Goal: Task Accomplishment & Management: Complete application form

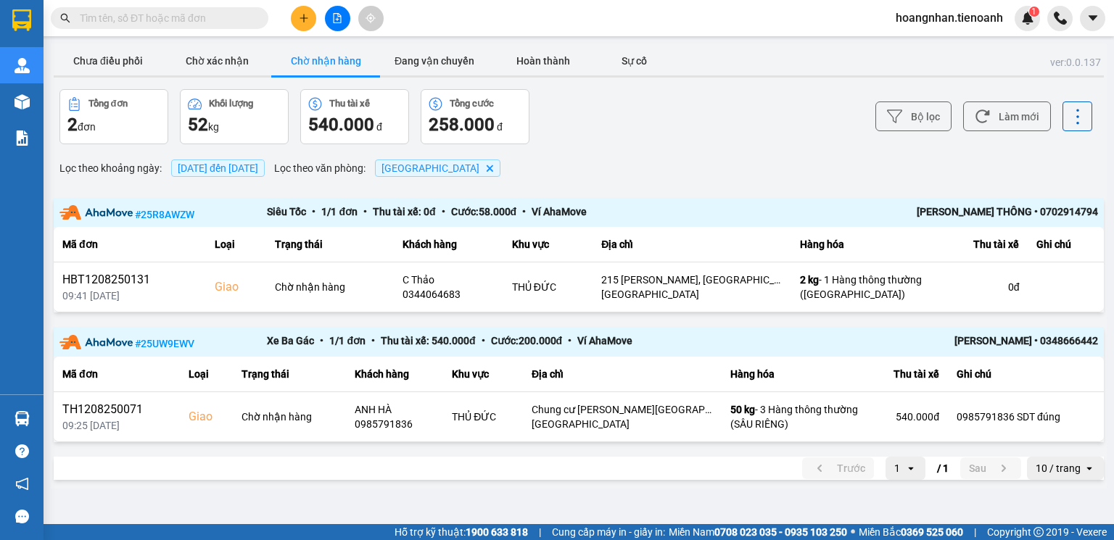
click at [224, 15] on input "text" at bounding box center [165, 18] width 171 height 16
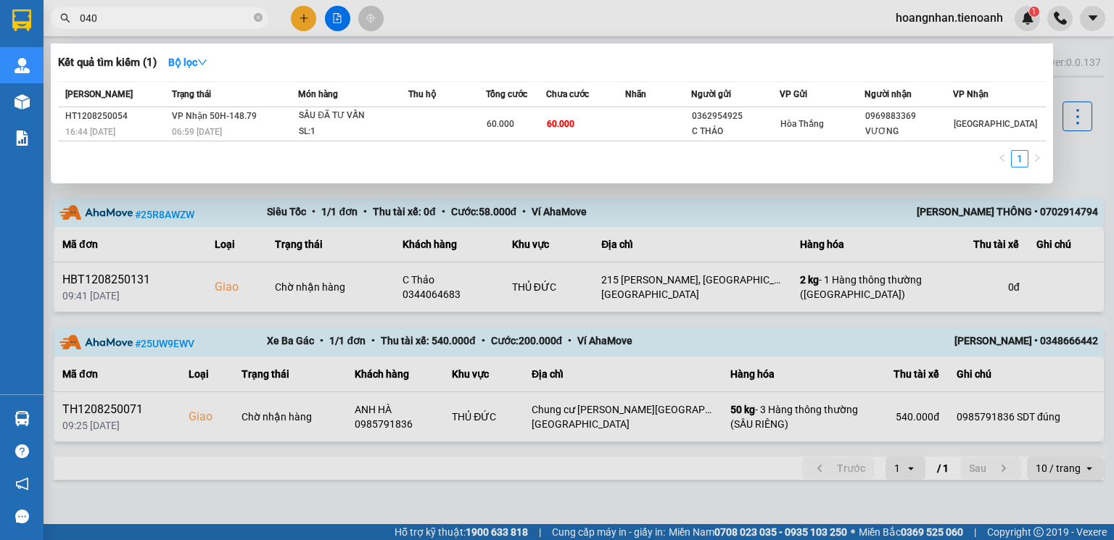
type input "0403"
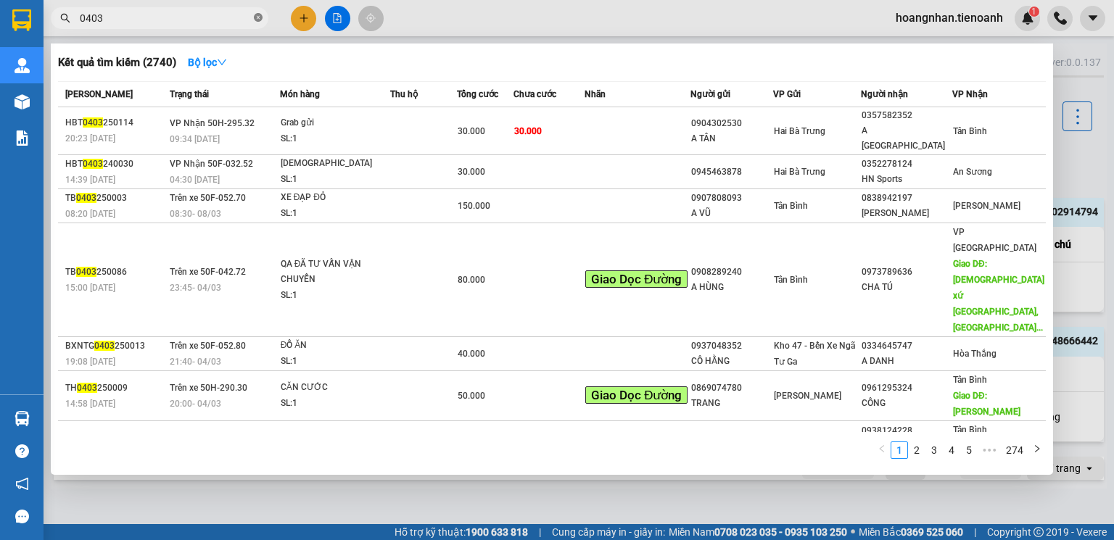
click at [258, 15] on icon "close-circle" at bounding box center [258, 17] width 9 height 9
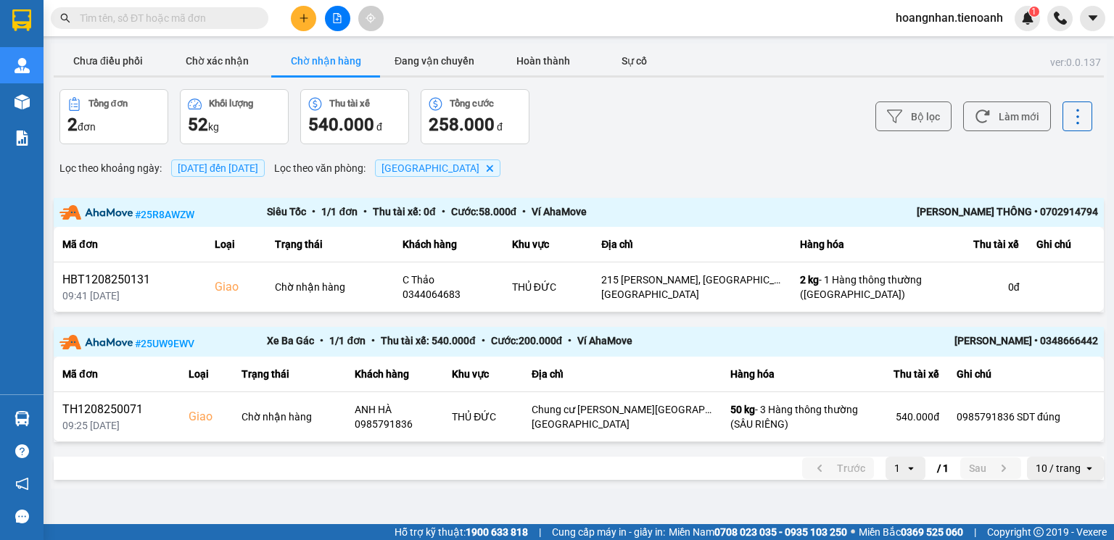
click at [193, 21] on input "text" at bounding box center [165, 18] width 171 height 16
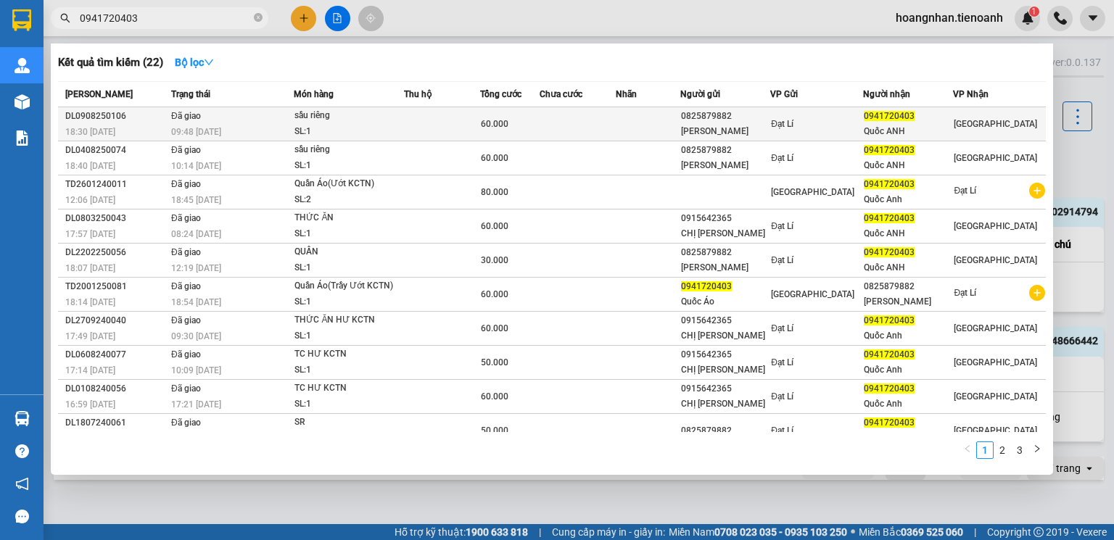
type input "0941720403"
click at [335, 124] on div "SL: 1" at bounding box center [349, 132] width 109 height 16
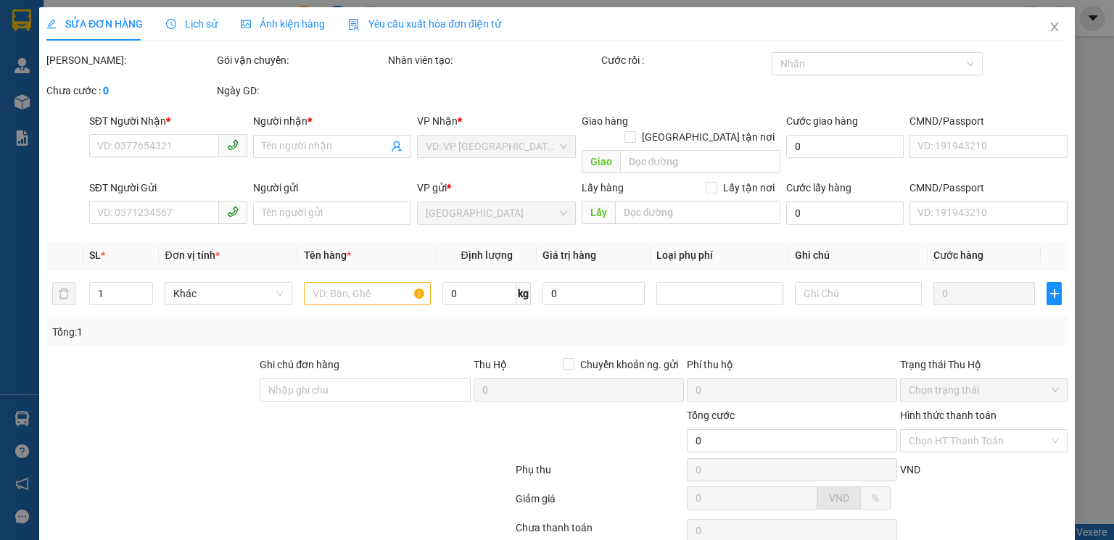
type input "0941720403"
type input "Quốc ANH"
type input "0825879882"
type input "[PERSON_NAME]"
type input "60.000"
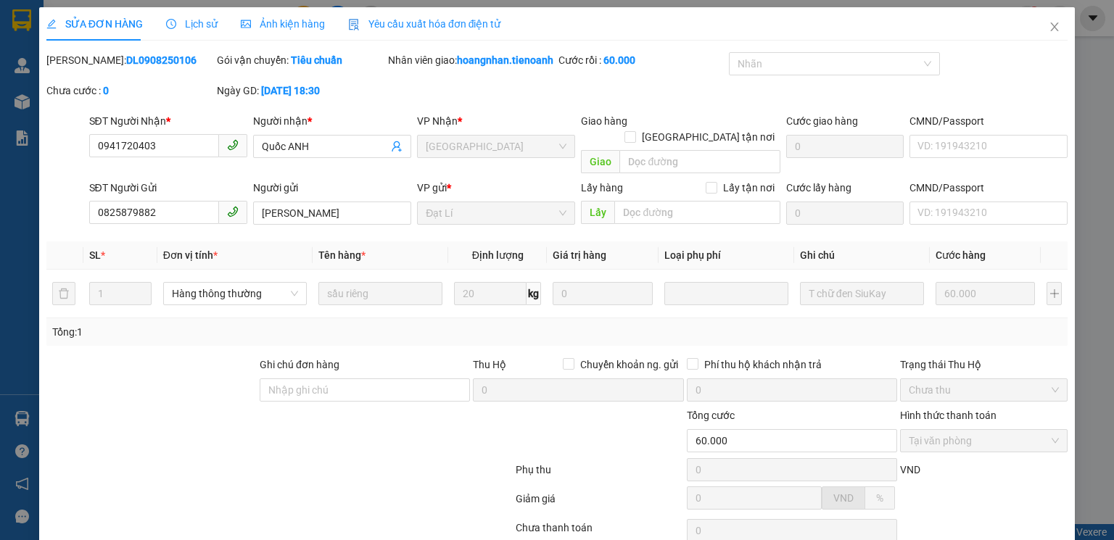
click at [204, 20] on span "Lịch sử" at bounding box center [192, 24] width 52 height 12
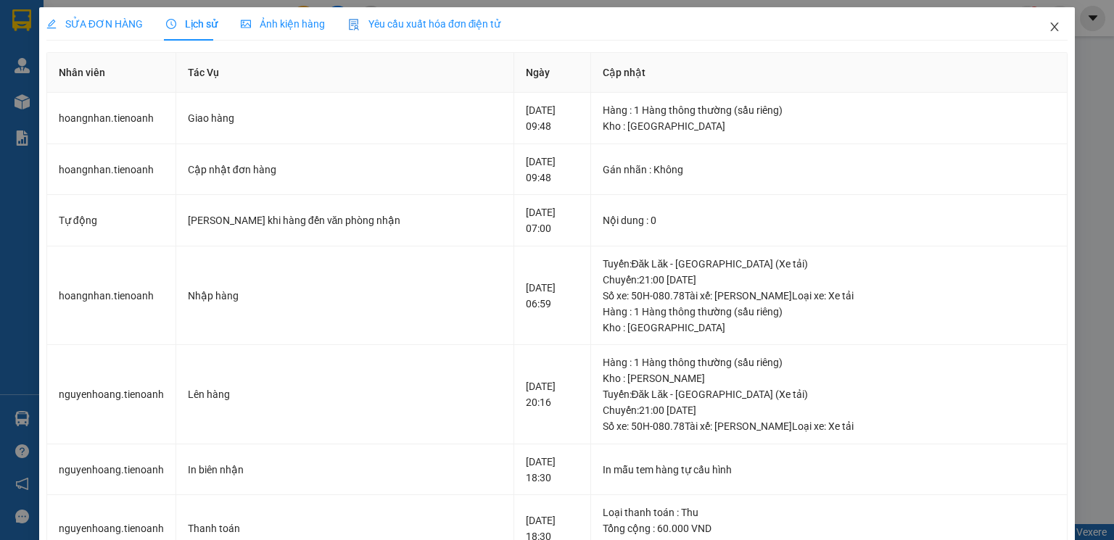
click at [1049, 25] on icon "close" at bounding box center [1055, 27] width 12 height 12
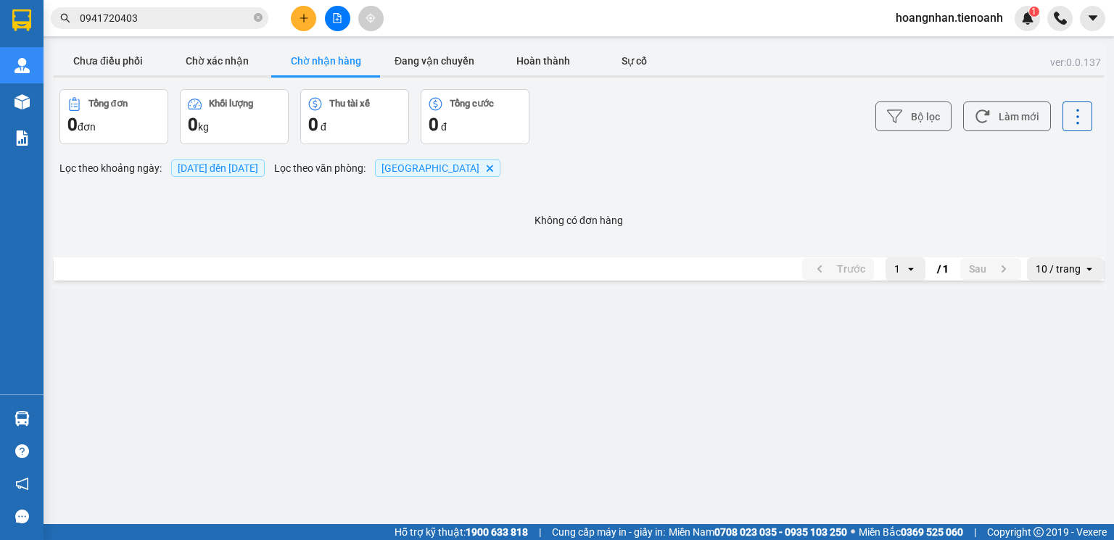
click at [194, 19] on input "0941720403" at bounding box center [165, 18] width 171 height 16
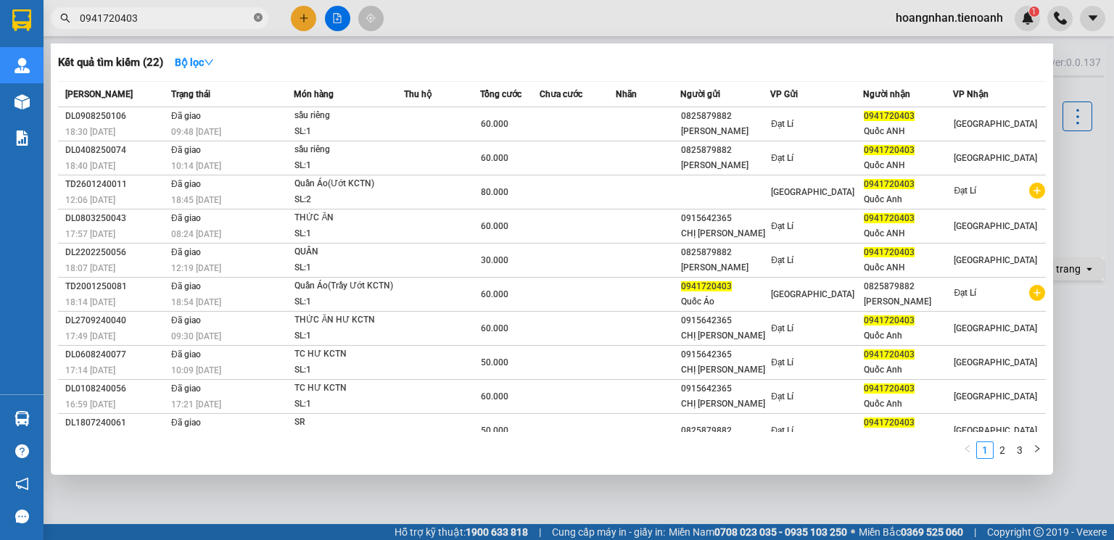
click at [257, 15] on icon "close-circle" at bounding box center [258, 17] width 9 height 9
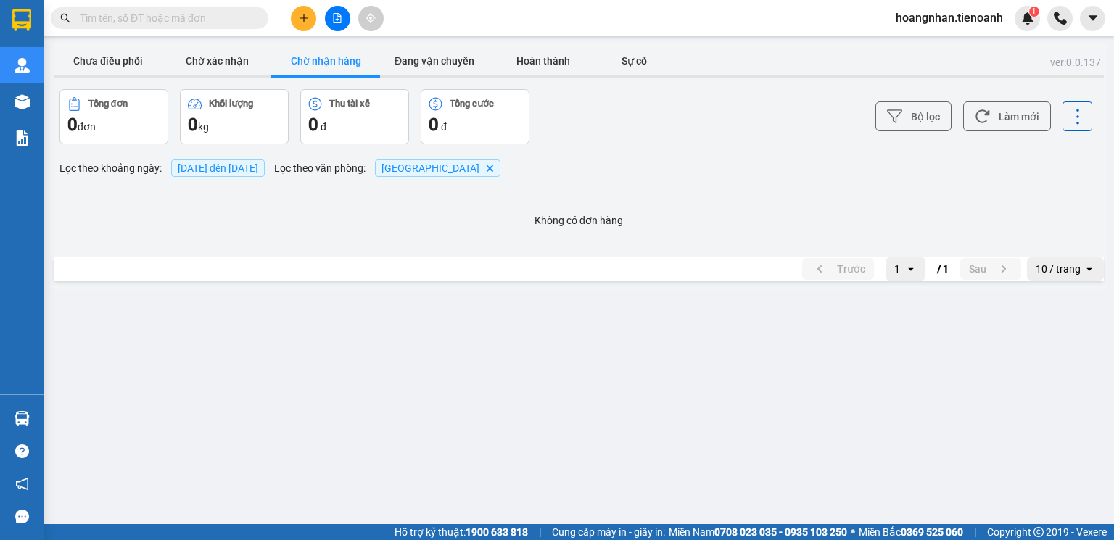
click at [207, 22] on input "text" at bounding box center [165, 18] width 171 height 16
click at [204, 16] on input "text" at bounding box center [165, 18] width 171 height 16
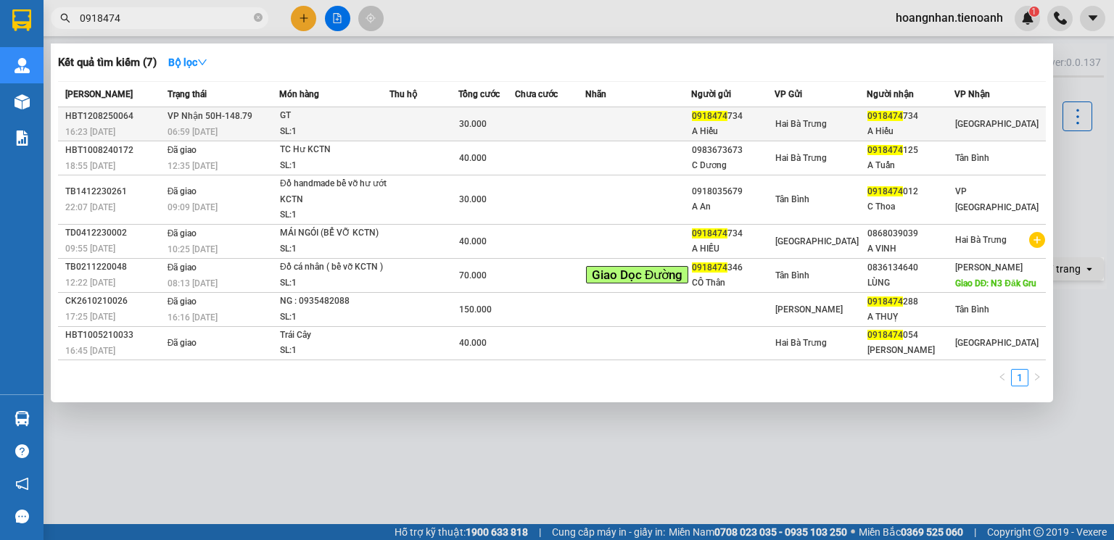
type input "0918474"
click at [389, 120] on div "GT" at bounding box center [334, 116] width 109 height 16
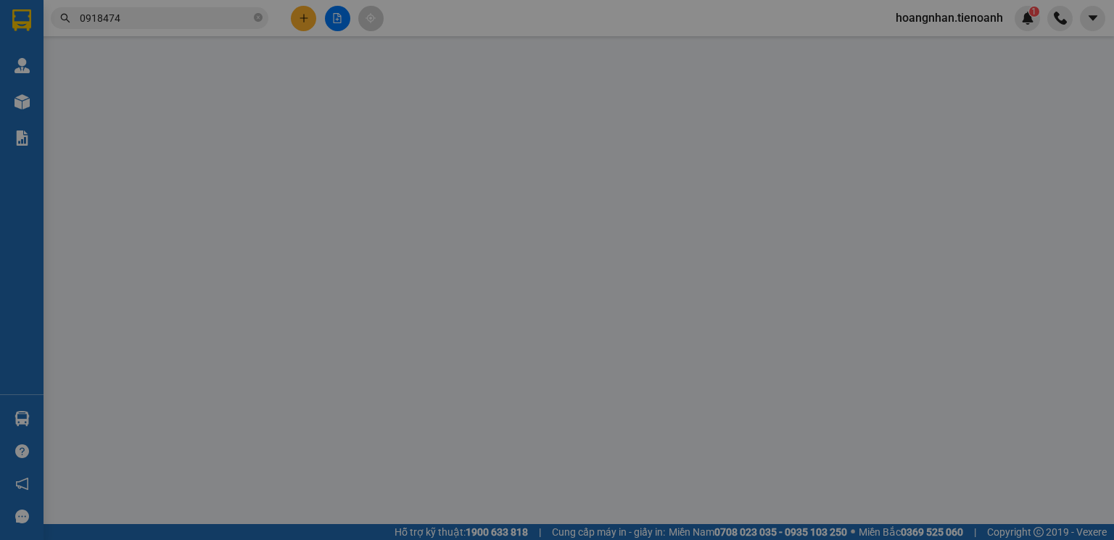
type input "0918474734"
type input "A Hiếu"
type input "0918474734"
type input "A Hiếu"
type input "30.000"
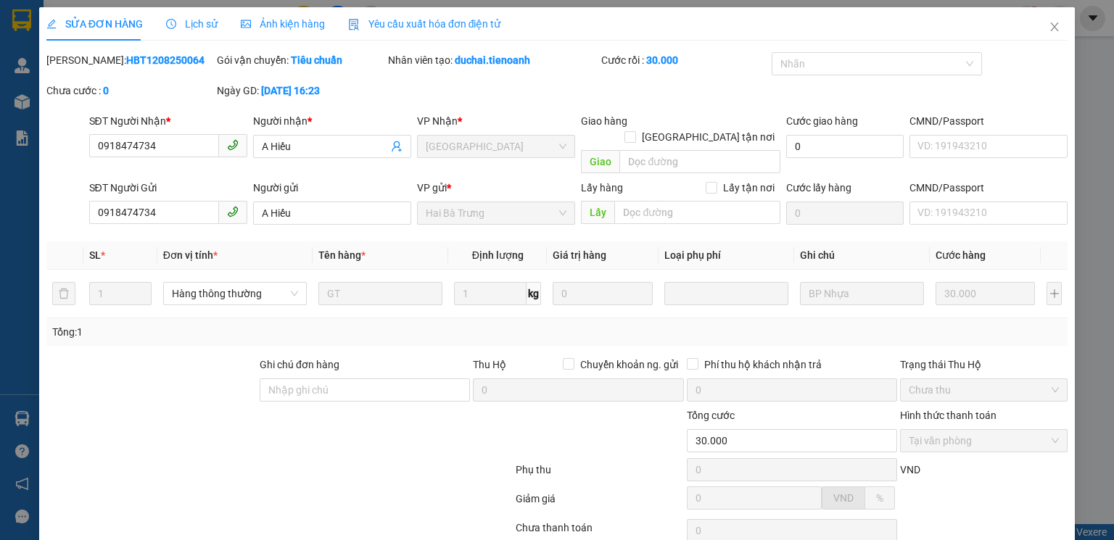
click at [203, 28] on span "Lịch sử" at bounding box center [192, 24] width 52 height 12
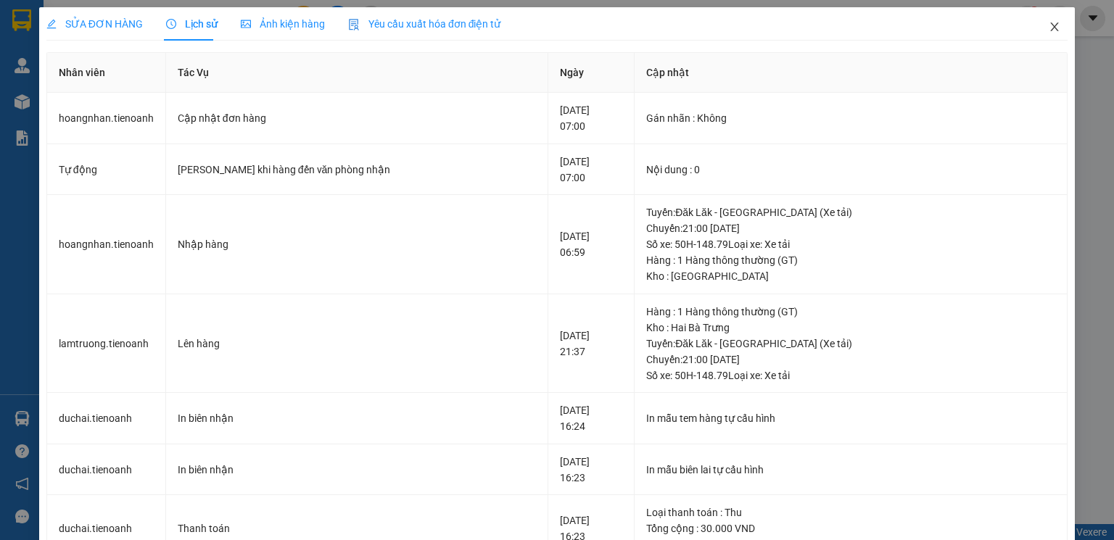
click at [1050, 28] on icon "close" at bounding box center [1055, 27] width 12 height 12
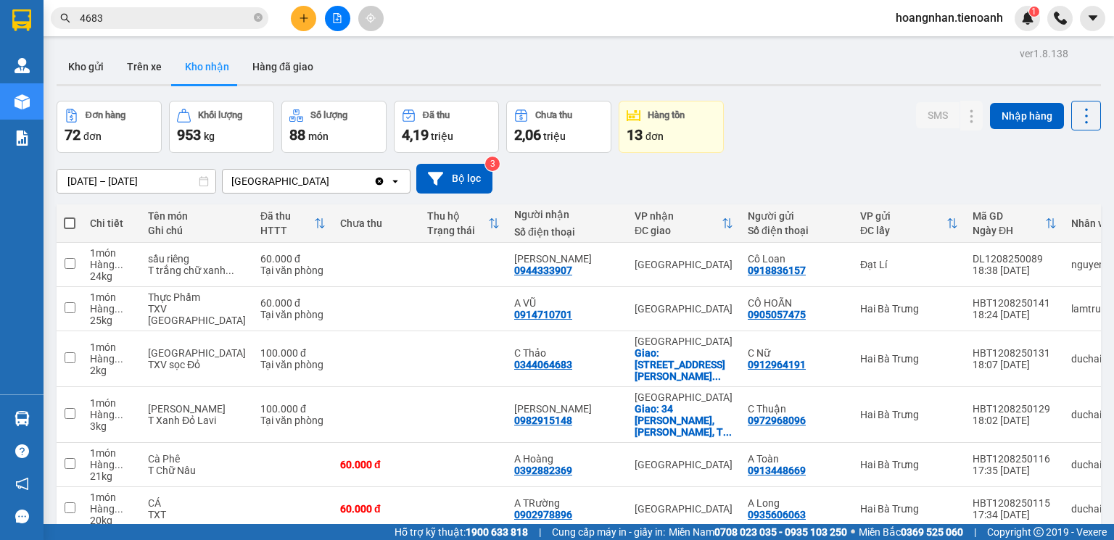
click at [150, 12] on input "4683" at bounding box center [165, 18] width 171 height 16
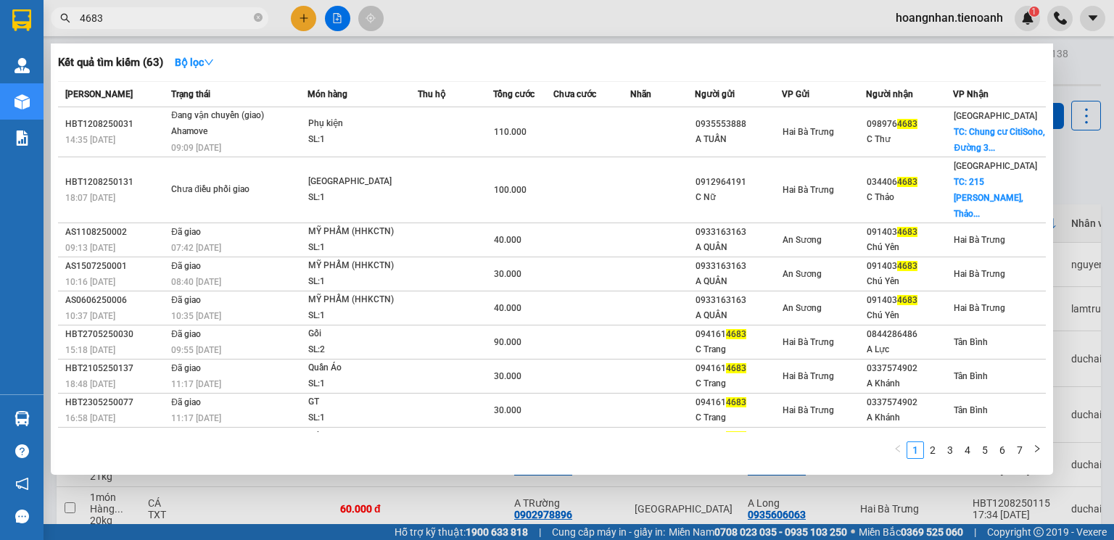
drag, startPoint x: 260, startPoint y: 19, endPoint x: 250, endPoint y: 17, distance: 10.4
click at [259, 18] on icon "close-circle" at bounding box center [258, 17] width 9 height 9
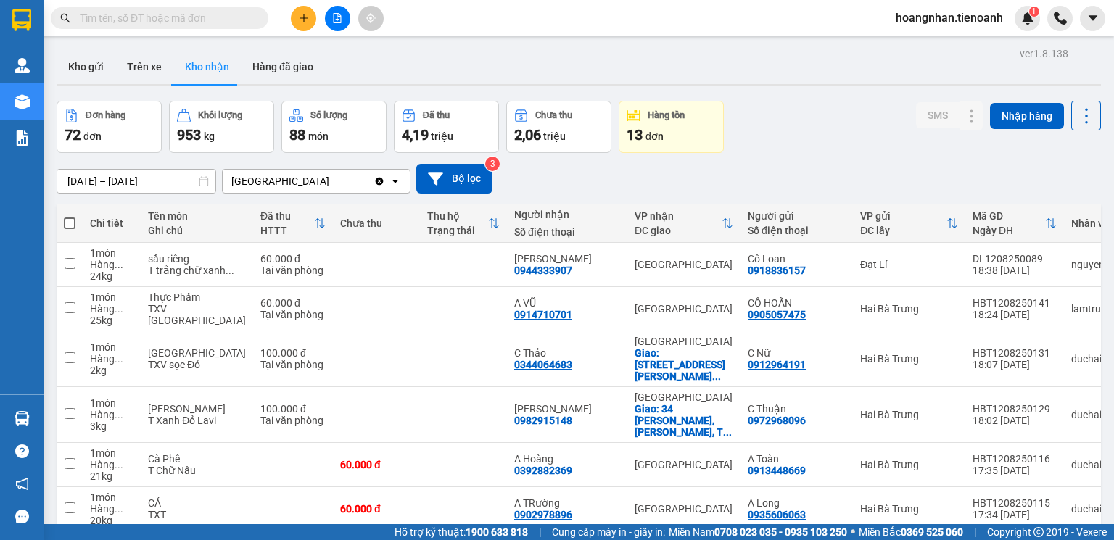
click at [170, 20] on input "text" at bounding box center [165, 18] width 171 height 16
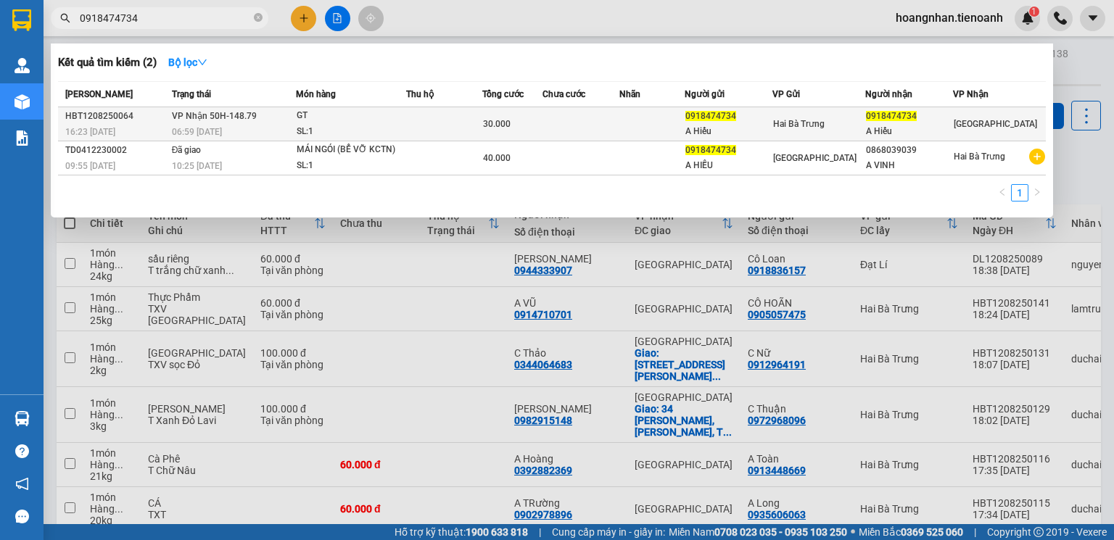
type input "0918474734"
click at [511, 123] on span "30.000" at bounding box center [497, 124] width 28 height 10
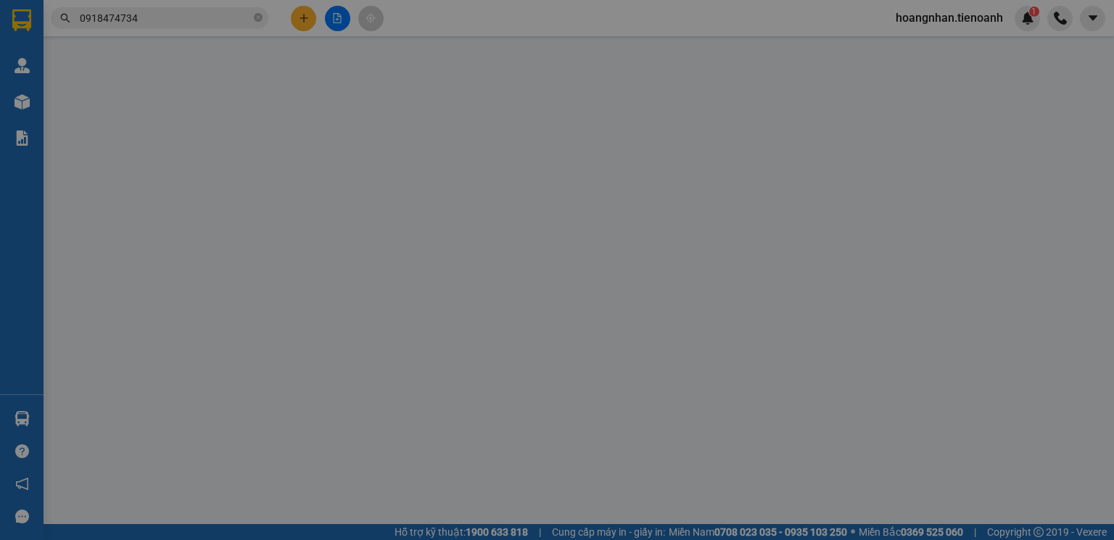
type input "0918474734"
type input "A Hiếu"
type input "0918474734"
type input "A Hiếu"
type input "30.000"
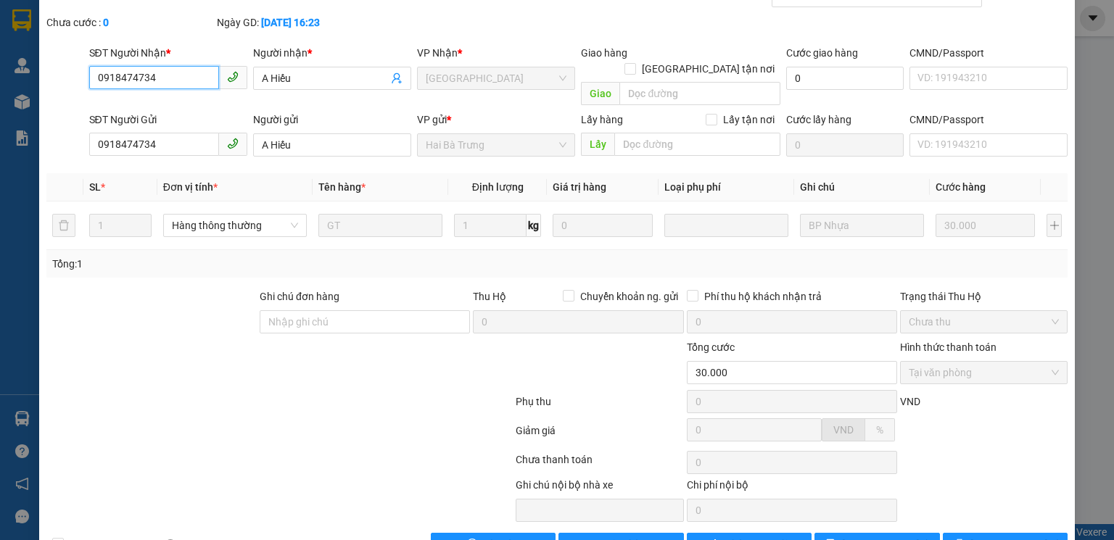
scroll to position [96, 0]
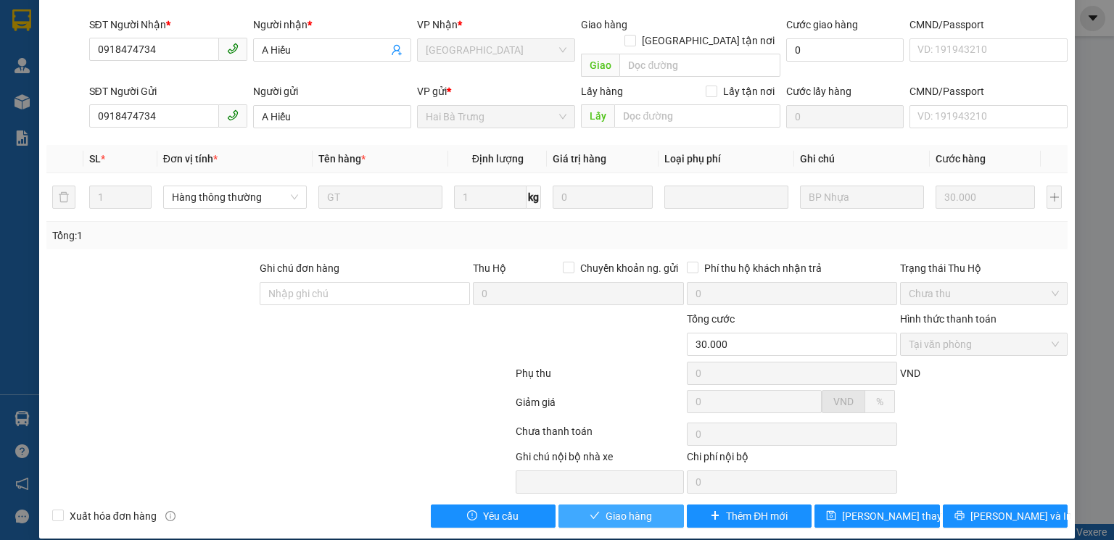
click at [637, 508] on span "Giao hàng" at bounding box center [629, 516] width 46 height 16
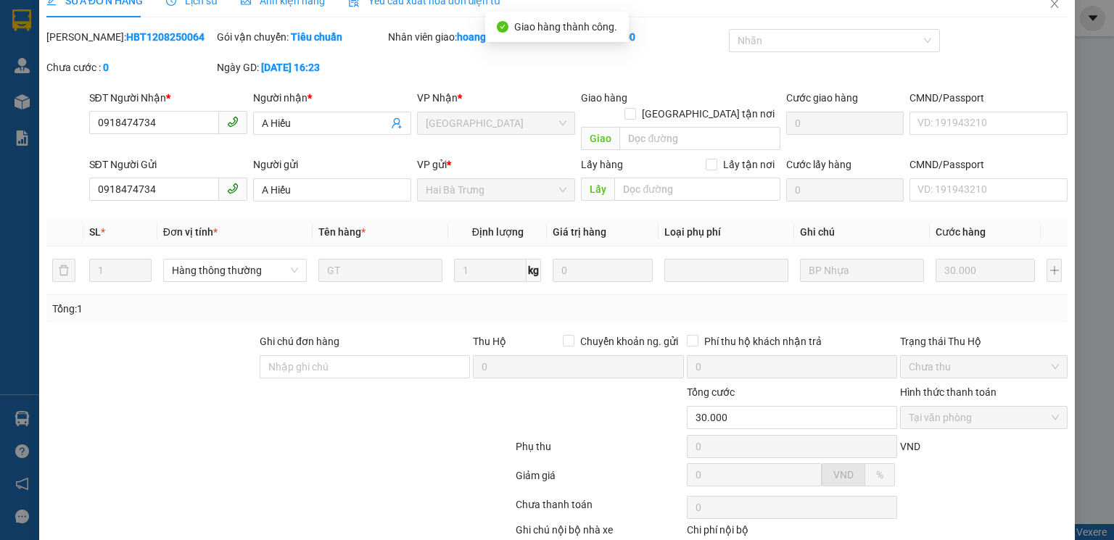
scroll to position [0, 0]
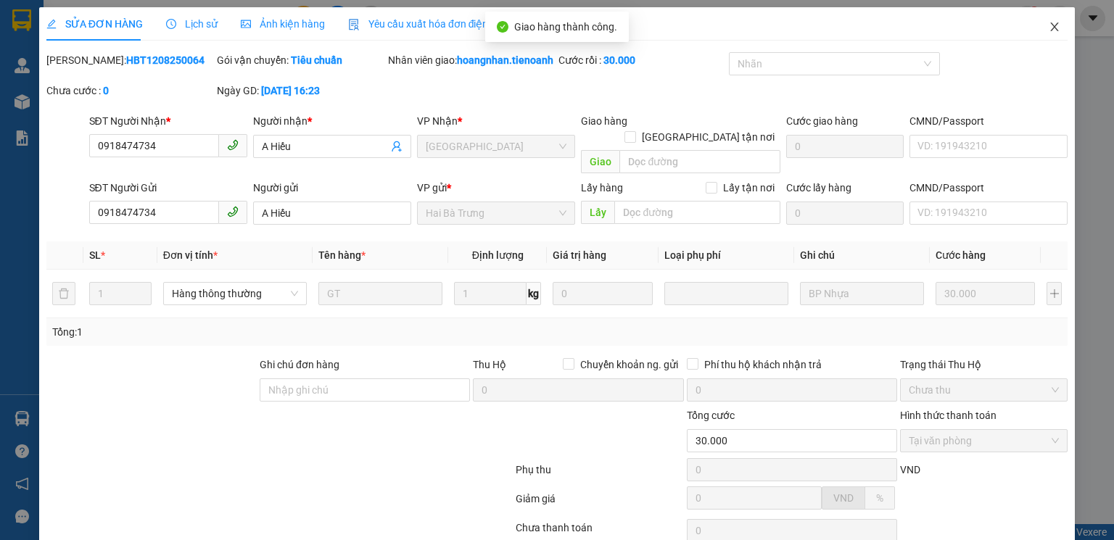
click at [1051, 28] on icon "close" at bounding box center [1055, 26] width 8 height 9
click at [1049, 26] on div at bounding box center [1059, 18] width 25 height 25
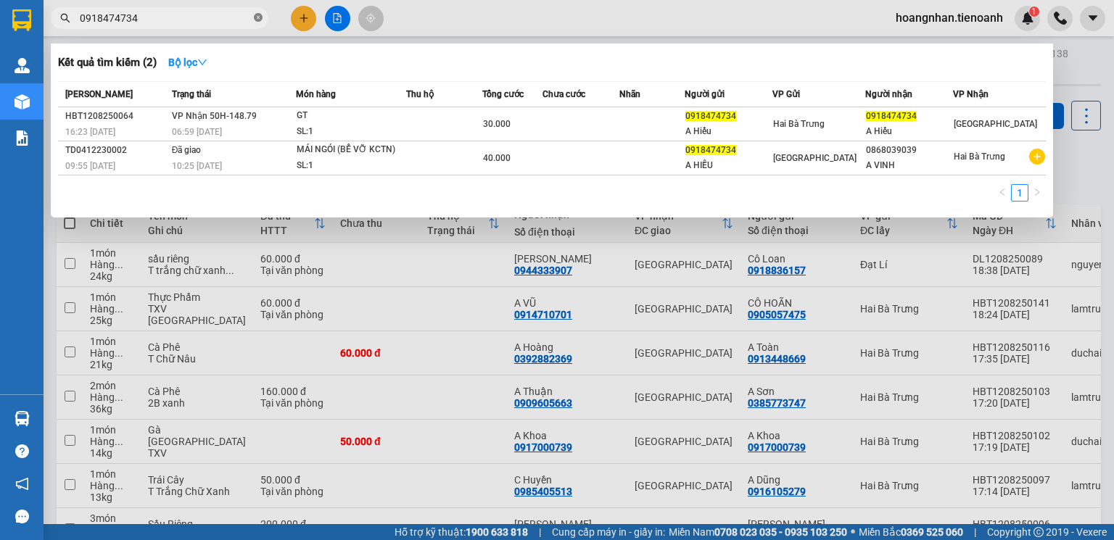
click at [257, 17] on icon "close-circle" at bounding box center [258, 17] width 9 height 9
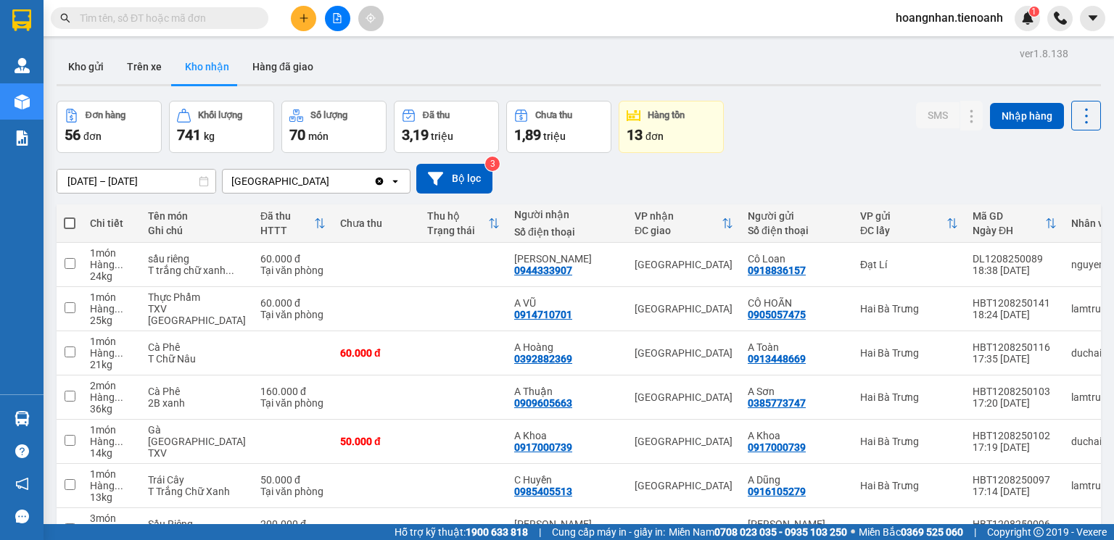
click at [202, 21] on input "text" at bounding box center [165, 18] width 171 height 16
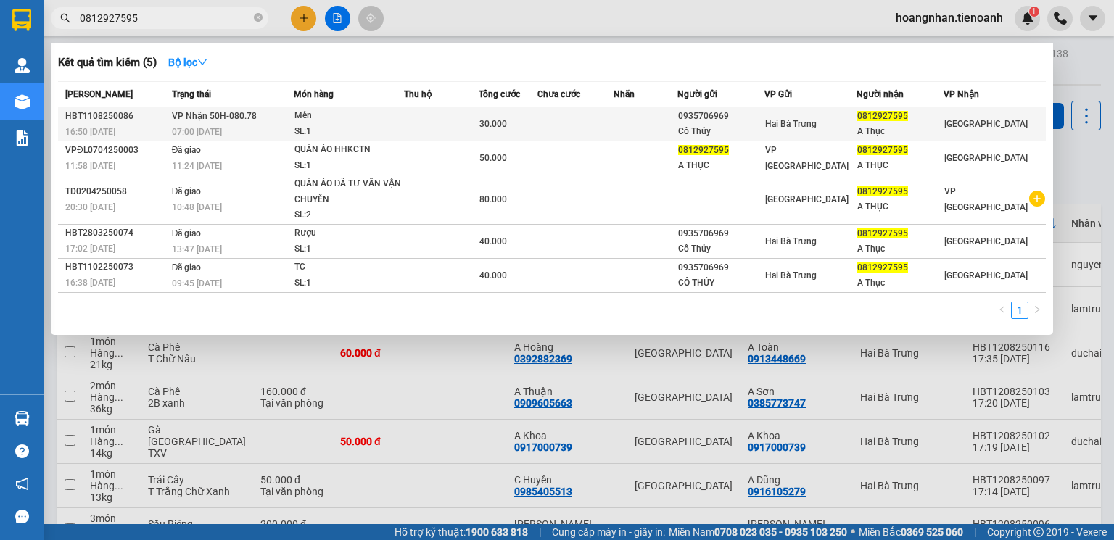
type input "0812927595"
click at [400, 125] on div "SL: 1" at bounding box center [349, 132] width 109 height 16
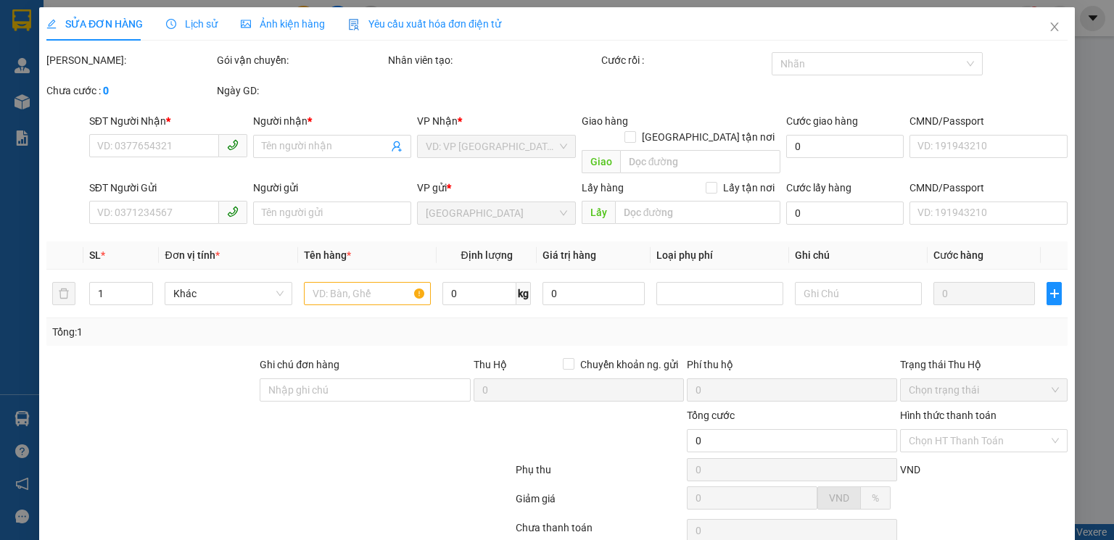
type input "0812927595"
type input "A Thục"
type input "0935706969"
type input "Cô Thủy"
type input "30.000"
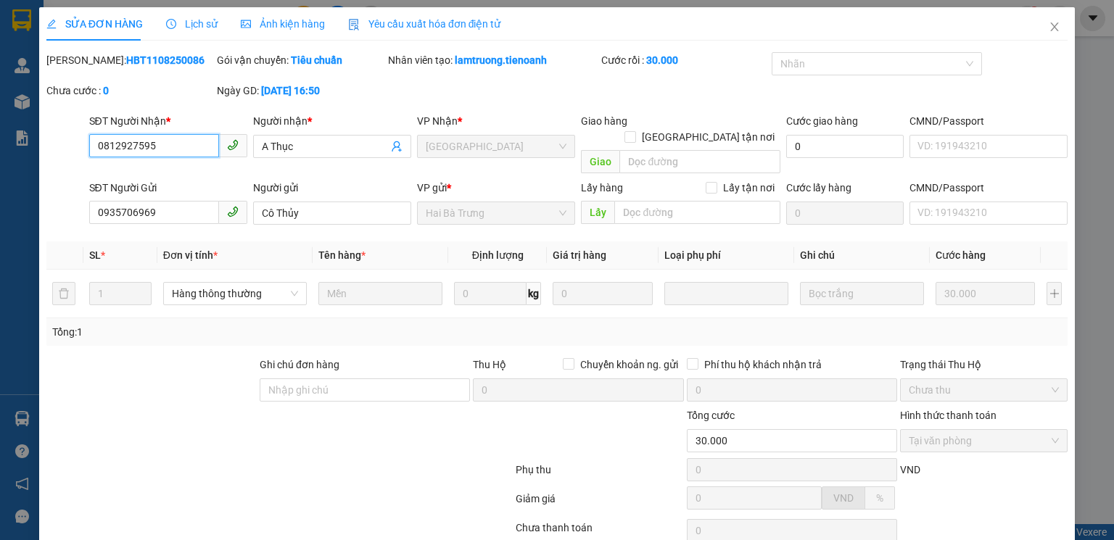
scroll to position [96, 0]
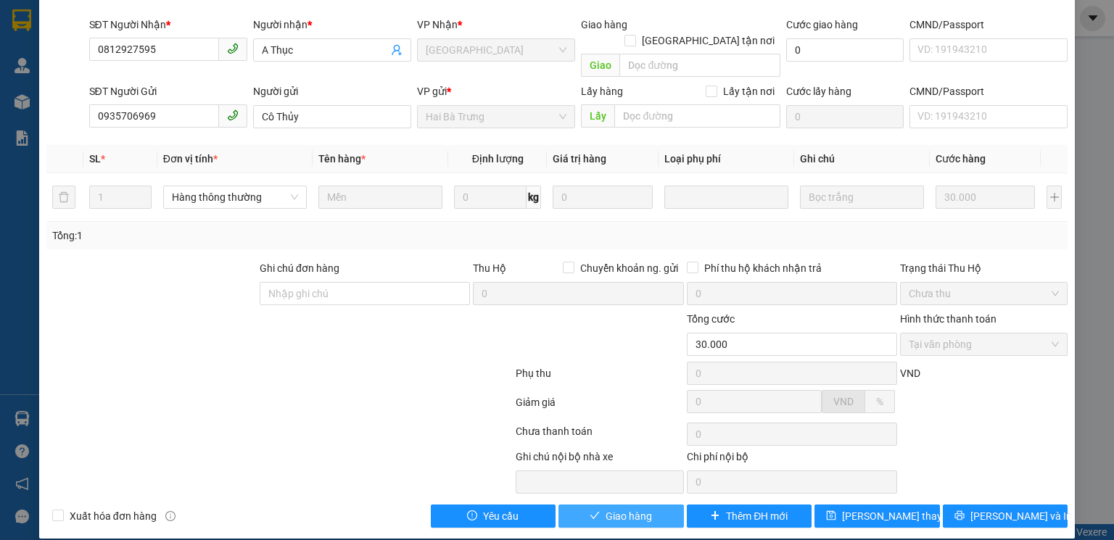
click at [622, 508] on span "Giao hàng" at bounding box center [629, 516] width 46 height 16
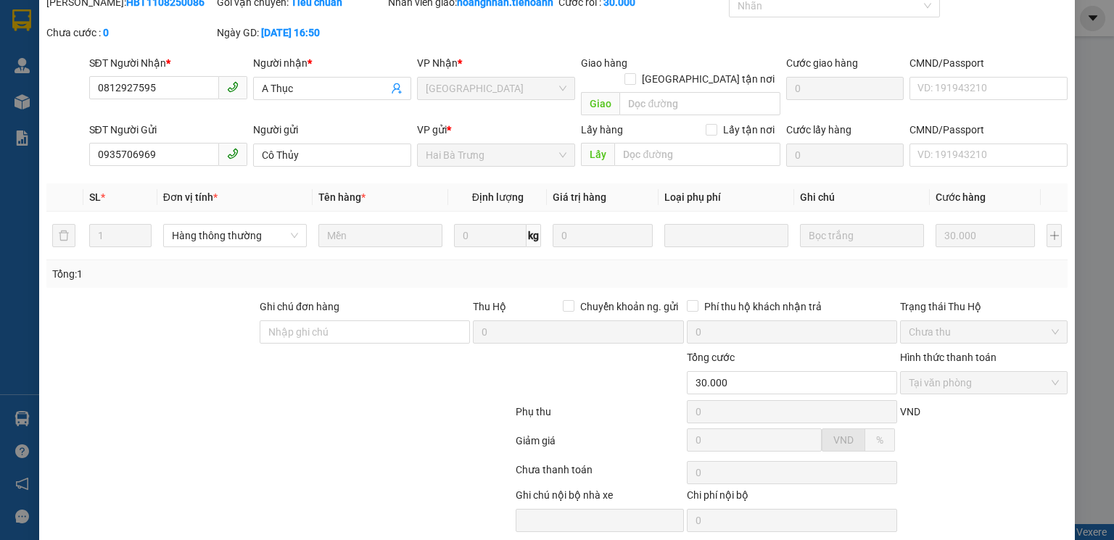
scroll to position [0, 0]
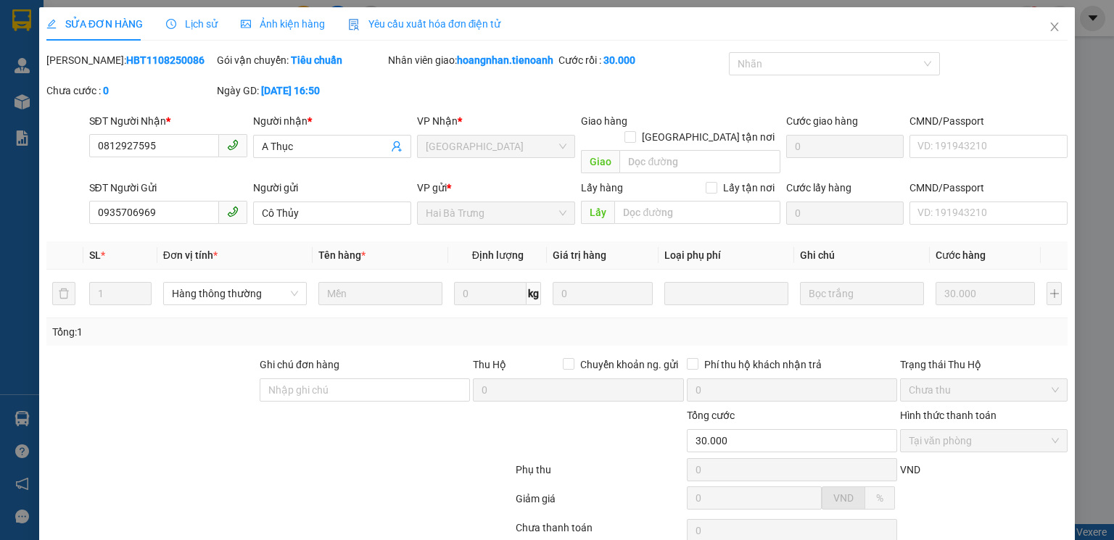
click at [206, 26] on span "Lịch sử" at bounding box center [192, 24] width 52 height 12
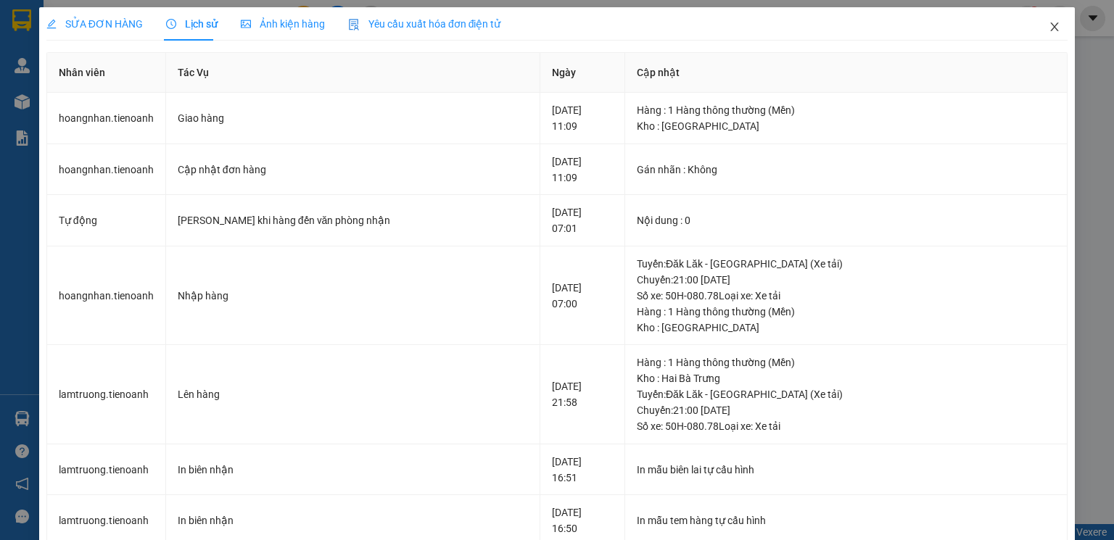
click at [1049, 26] on icon "close" at bounding box center [1055, 27] width 12 height 12
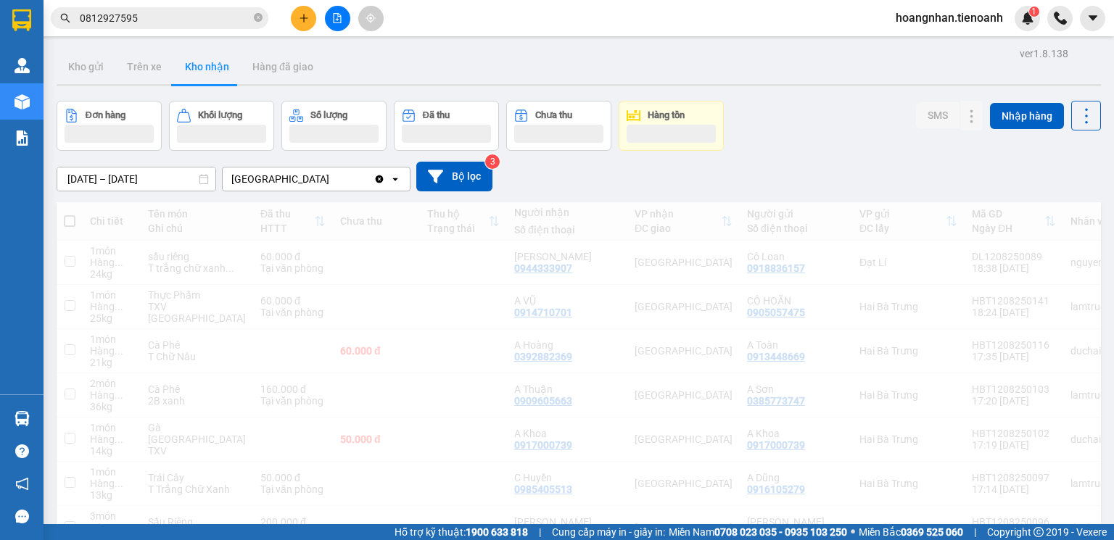
click at [197, 18] on input "0812927595" at bounding box center [165, 18] width 171 height 16
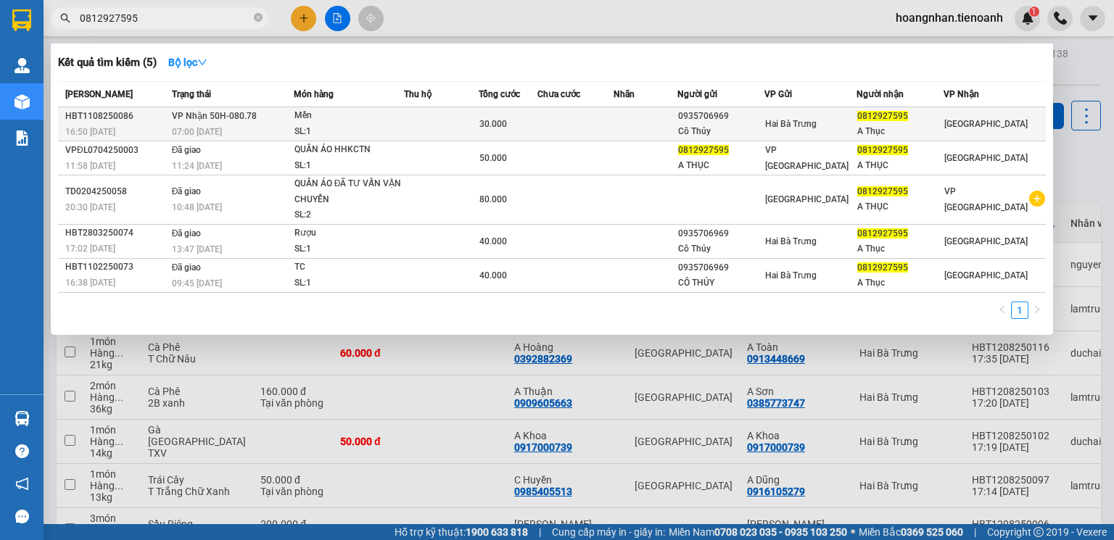
click at [559, 122] on td at bounding box center [575, 124] width 75 height 34
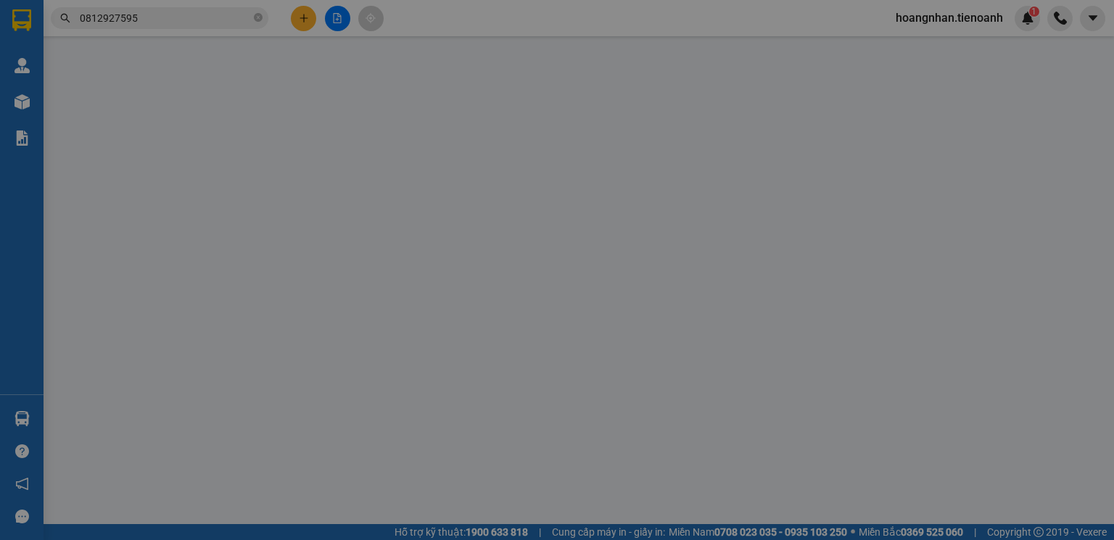
type input "0812927595"
type input "A Thục"
type input "0935706969"
type input "Cô Thủy"
type input "30.000"
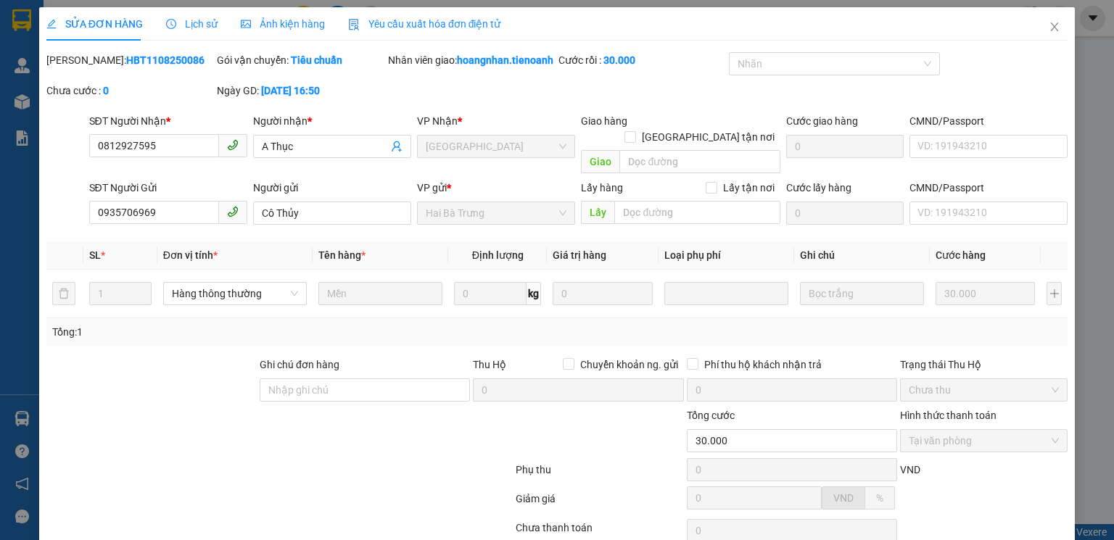
click at [201, 23] on span "Lịch sử" at bounding box center [192, 24] width 52 height 12
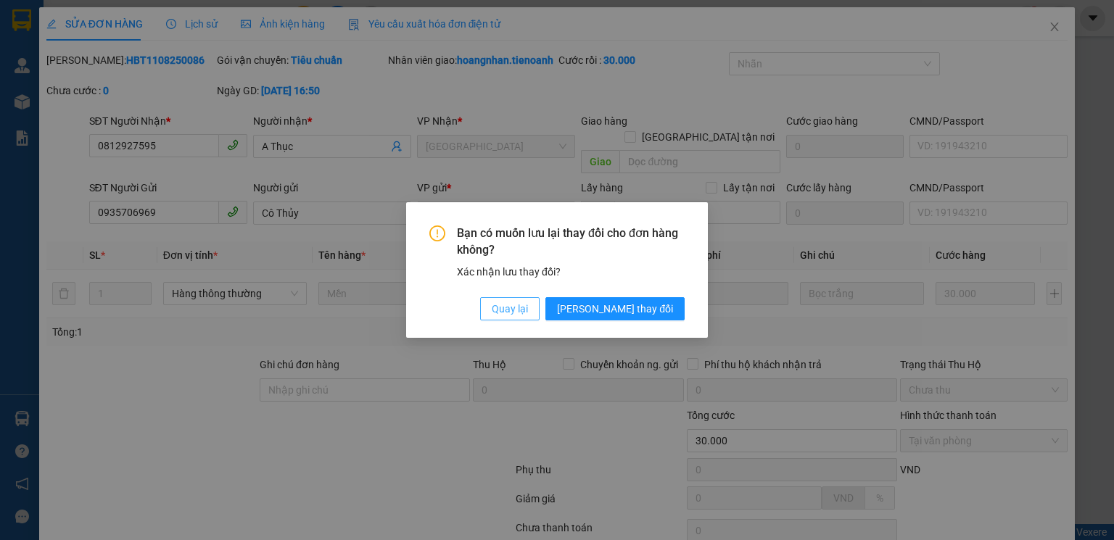
click at [528, 313] on span "Quay lại" at bounding box center [510, 309] width 36 height 16
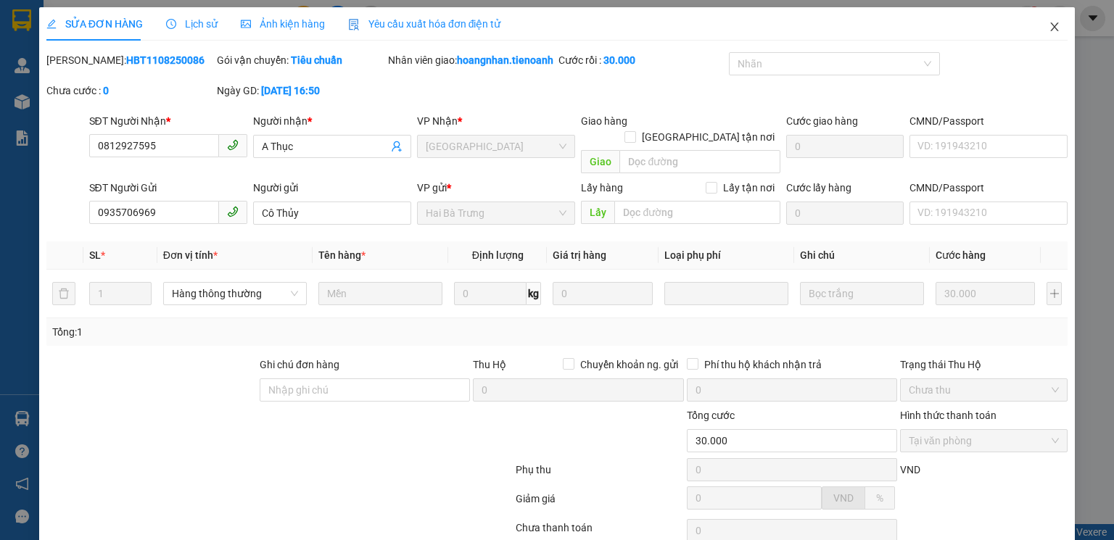
click at [1049, 28] on icon "close" at bounding box center [1055, 27] width 12 height 12
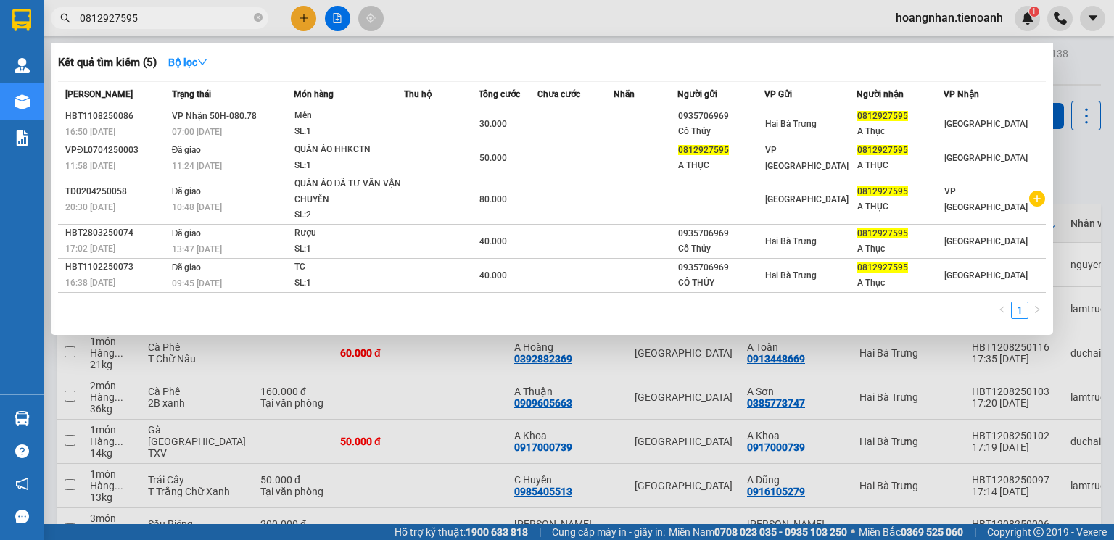
click at [177, 15] on input "0812927595" at bounding box center [165, 18] width 171 height 16
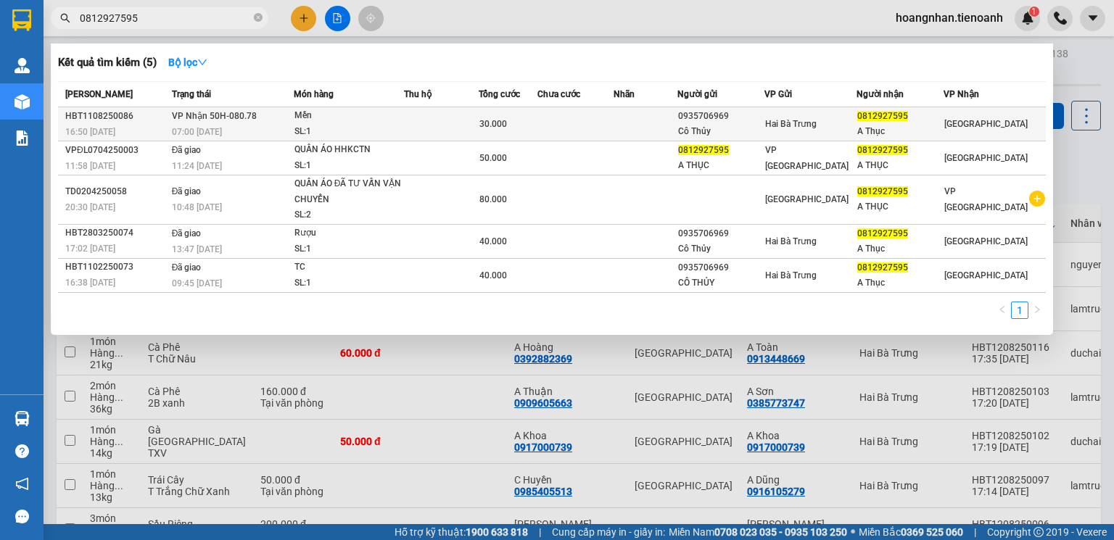
click at [318, 119] on div "Mền" at bounding box center [349, 116] width 109 height 16
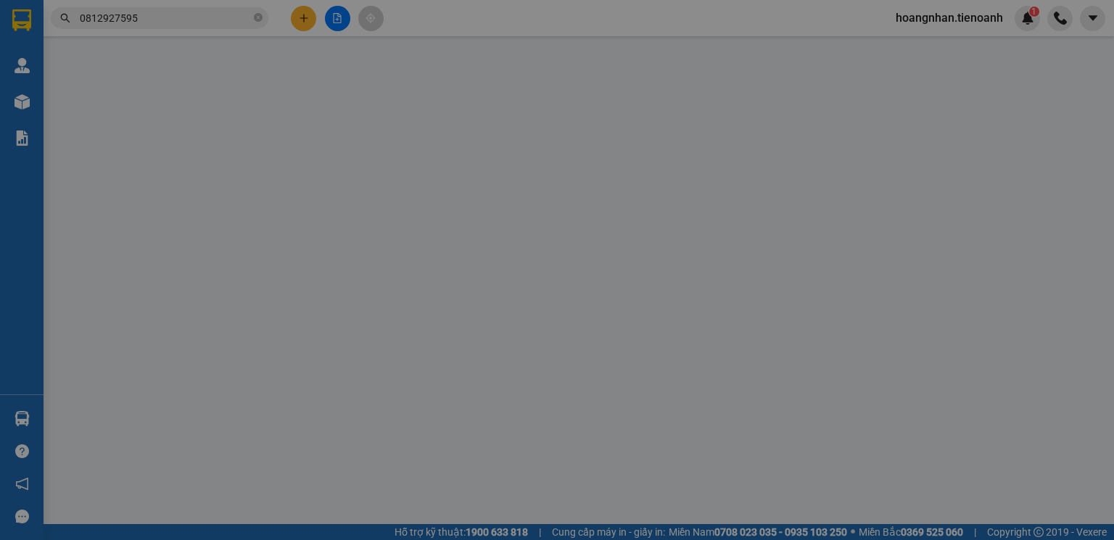
type input "0812927595"
type input "A Thục"
type input "0935706969"
type input "Cô Thủy"
type input "30.000"
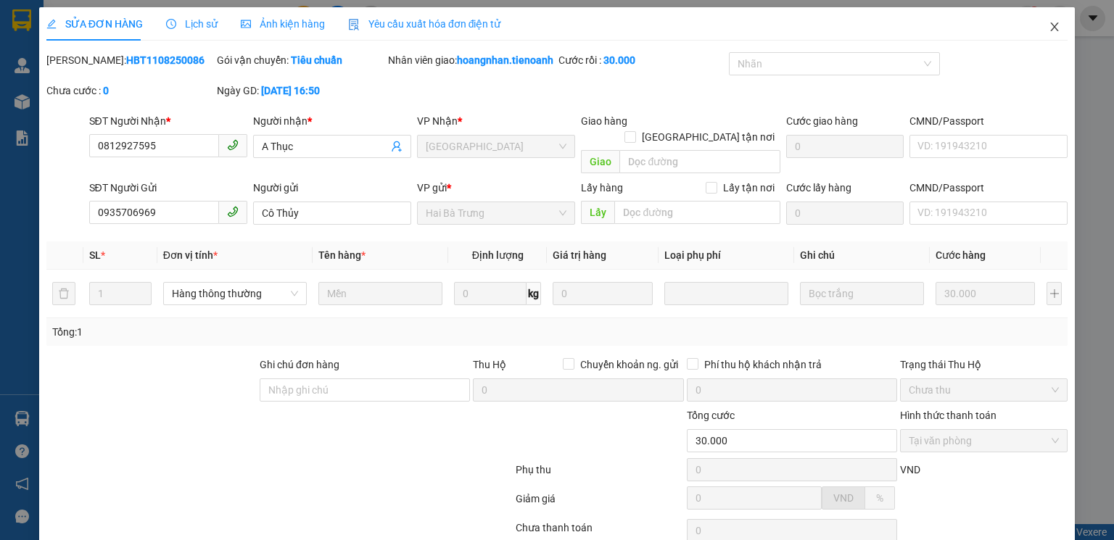
click at [1050, 22] on icon "close" at bounding box center [1055, 27] width 12 height 12
